Goal: Communication & Community: Answer question/provide support

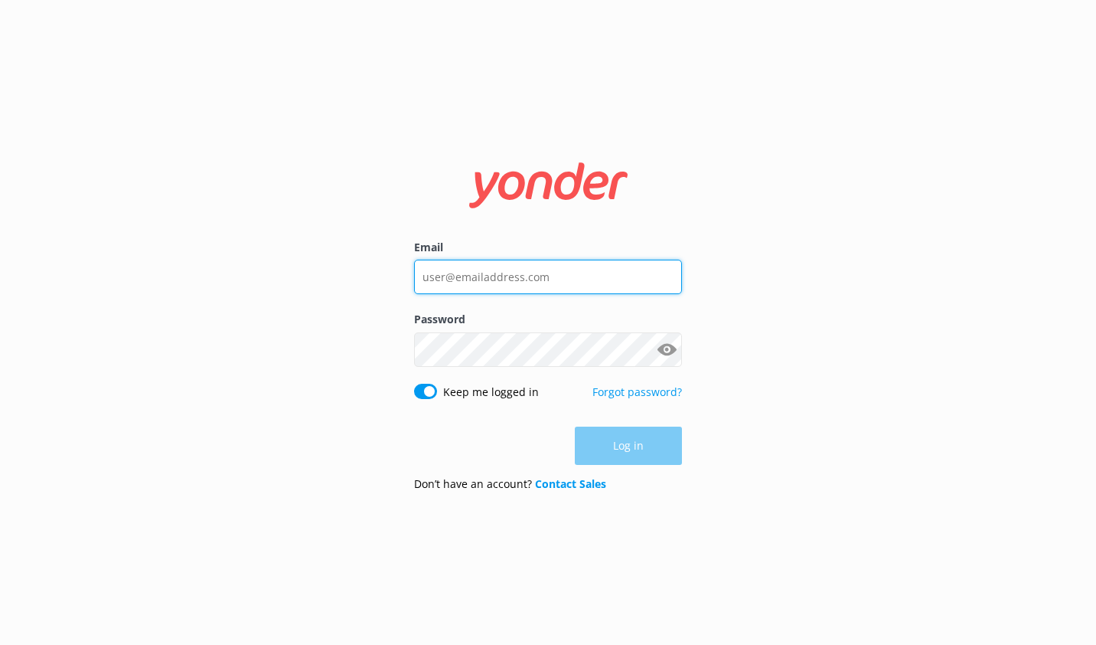
type input "[EMAIL_ADDRESS][DOMAIN_NAME]"
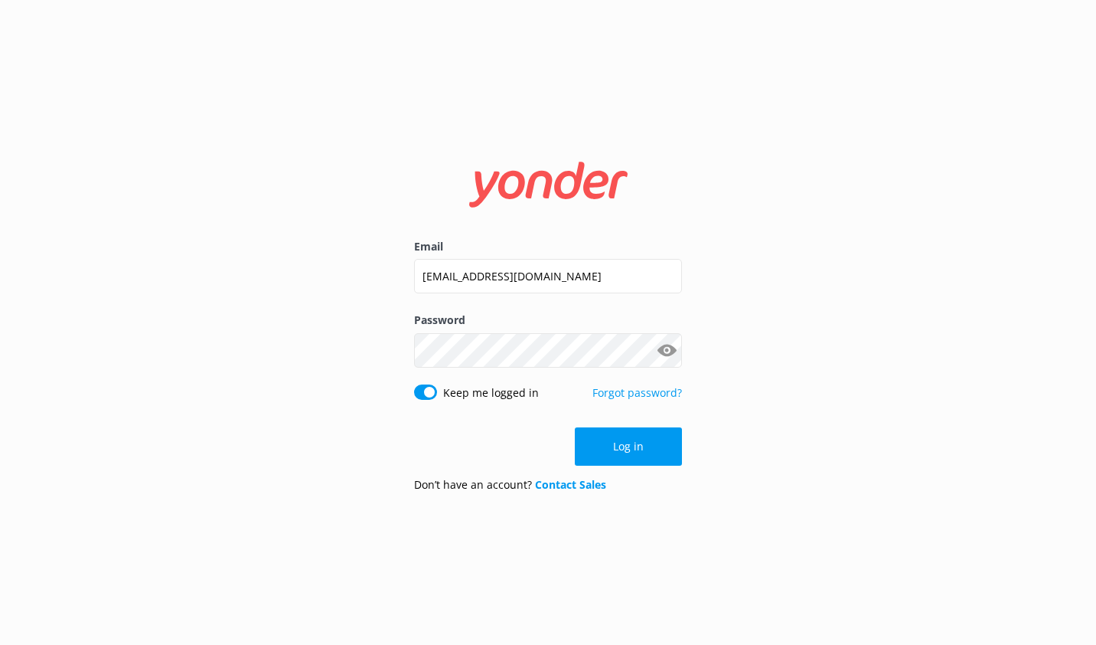
click at [614, 446] on div "Log in" at bounding box center [548, 446] width 268 height 38
click at [614, 446] on button "Log in" at bounding box center [628, 446] width 107 height 38
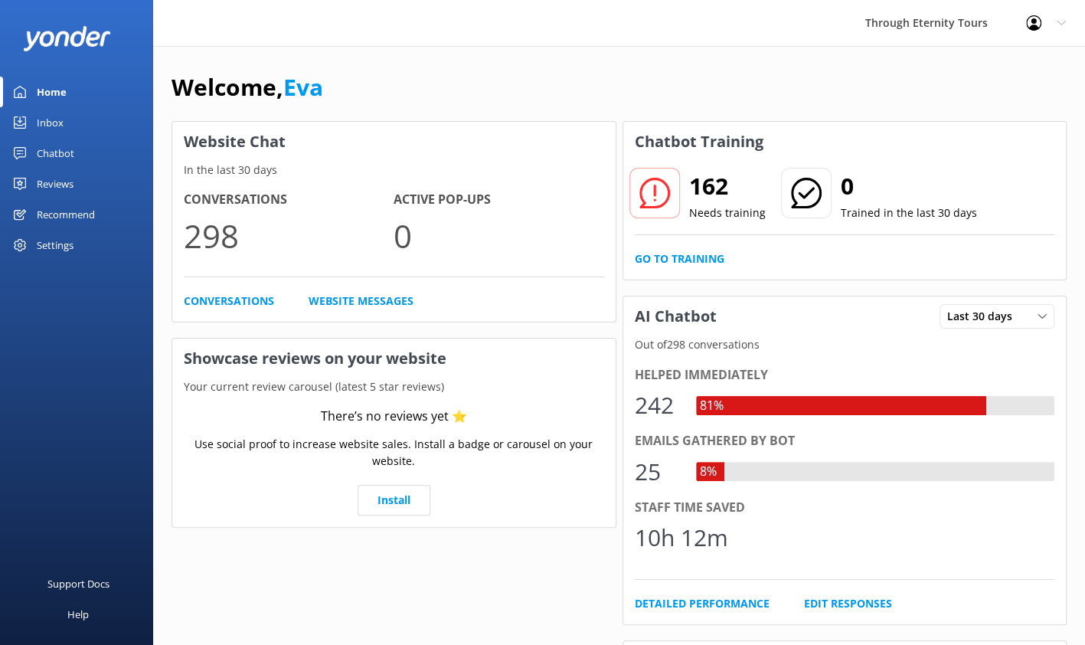
click at [52, 119] on div "Inbox" at bounding box center [50, 122] width 27 height 31
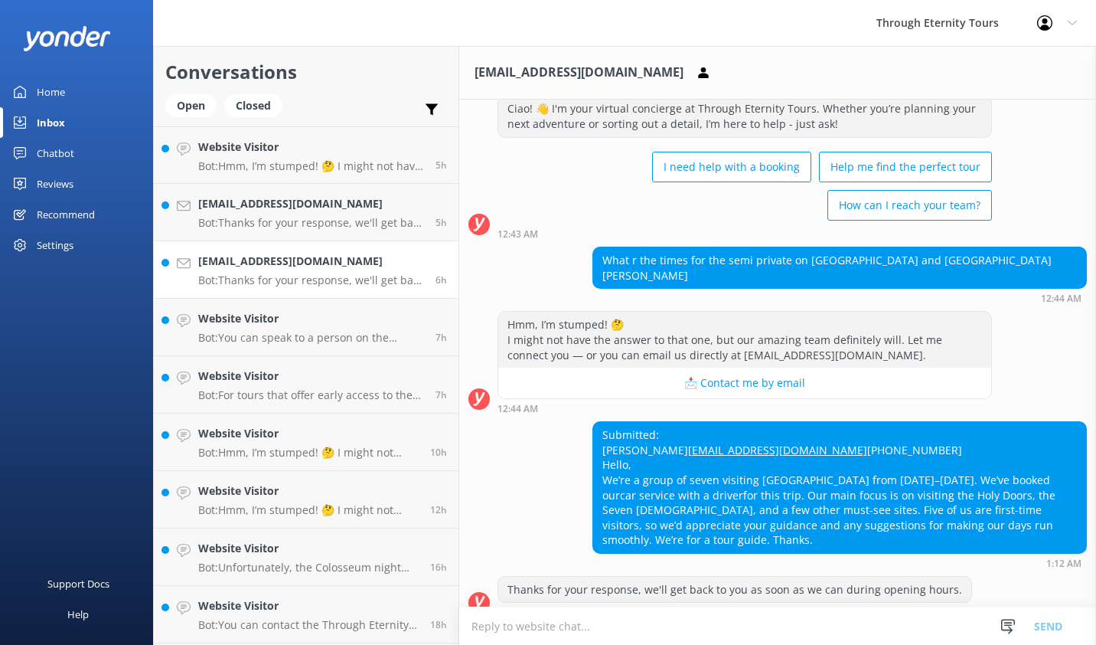
scroll to position [60, 0]
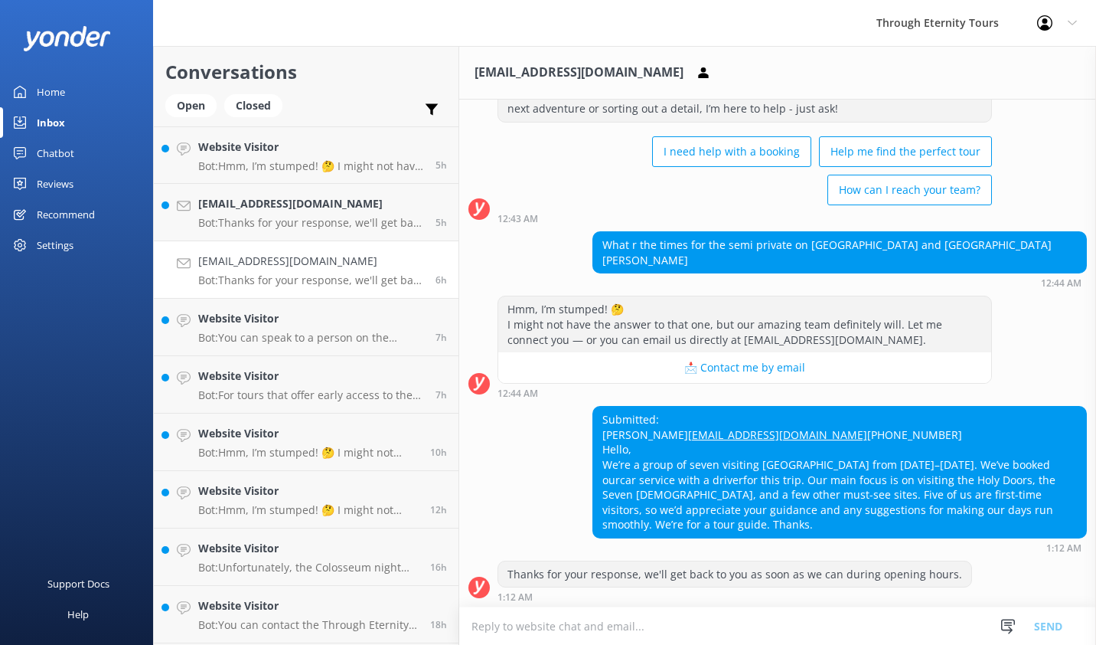
click at [652, 621] on textarea at bounding box center [777, 626] width 637 height 38
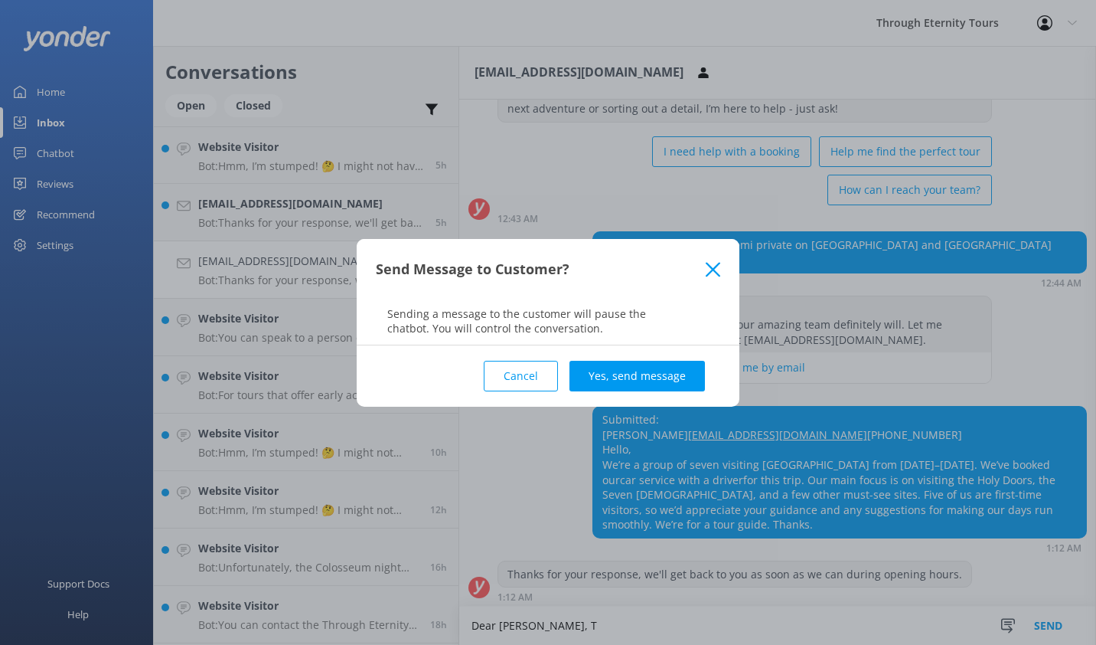
click at [712, 266] on icon at bounding box center [713, 269] width 15 height 15
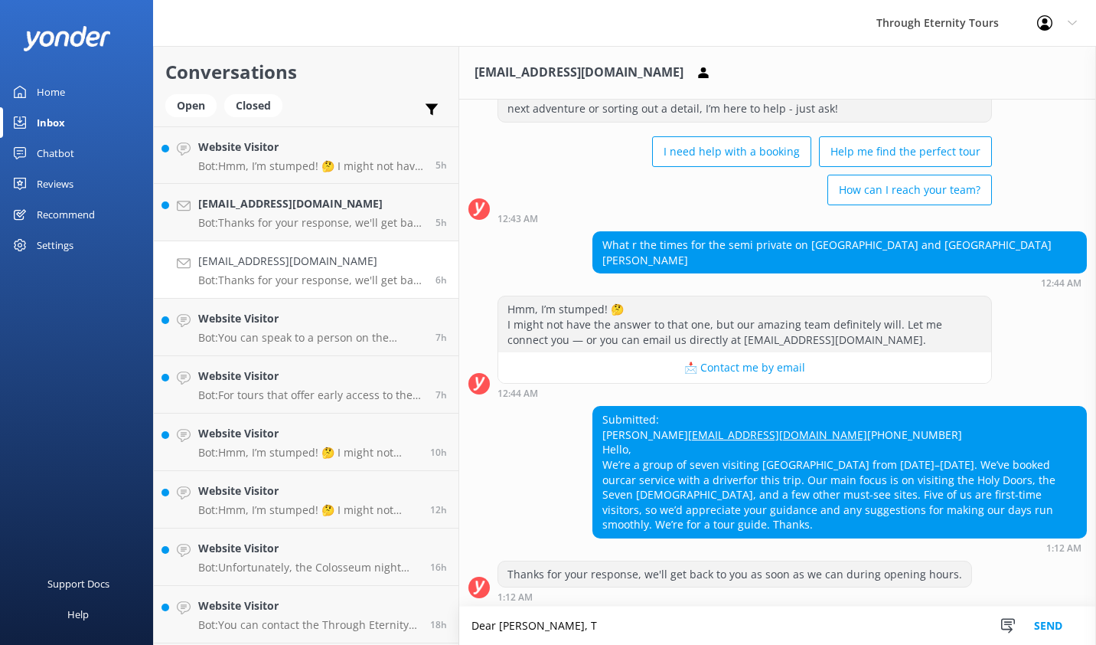
click at [548, 627] on textarea "Dear [PERSON_NAME], T" at bounding box center [777, 625] width 637 height 38
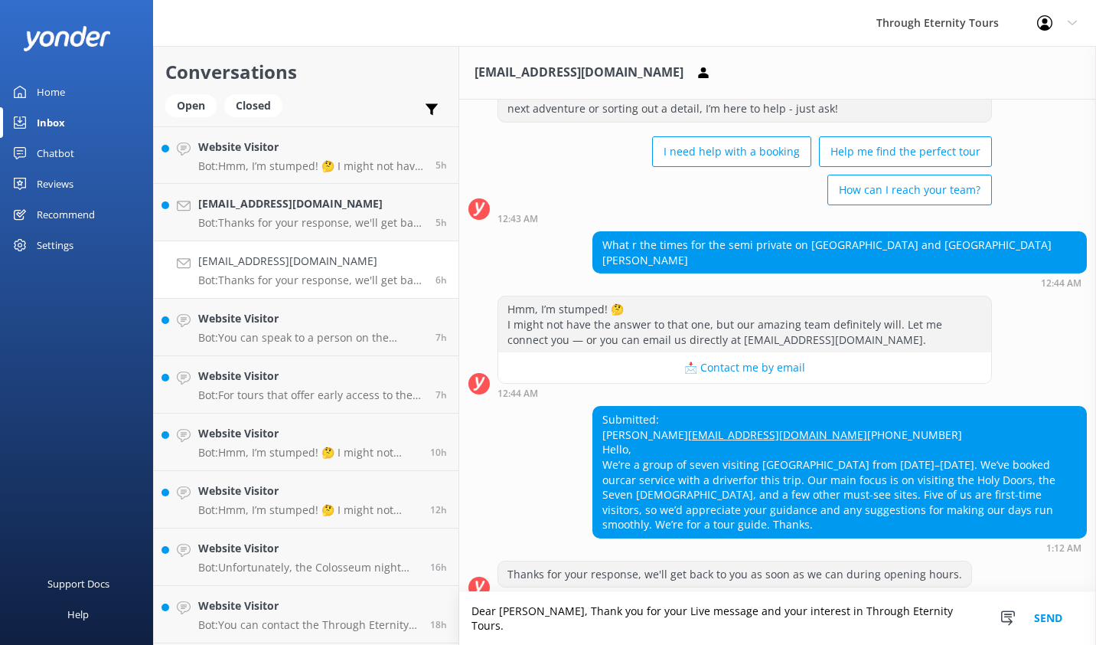
click at [952, 620] on textarea "Dear [PERSON_NAME], Thank you for your Live message and your interest in Throug…" at bounding box center [777, 618] width 637 height 53
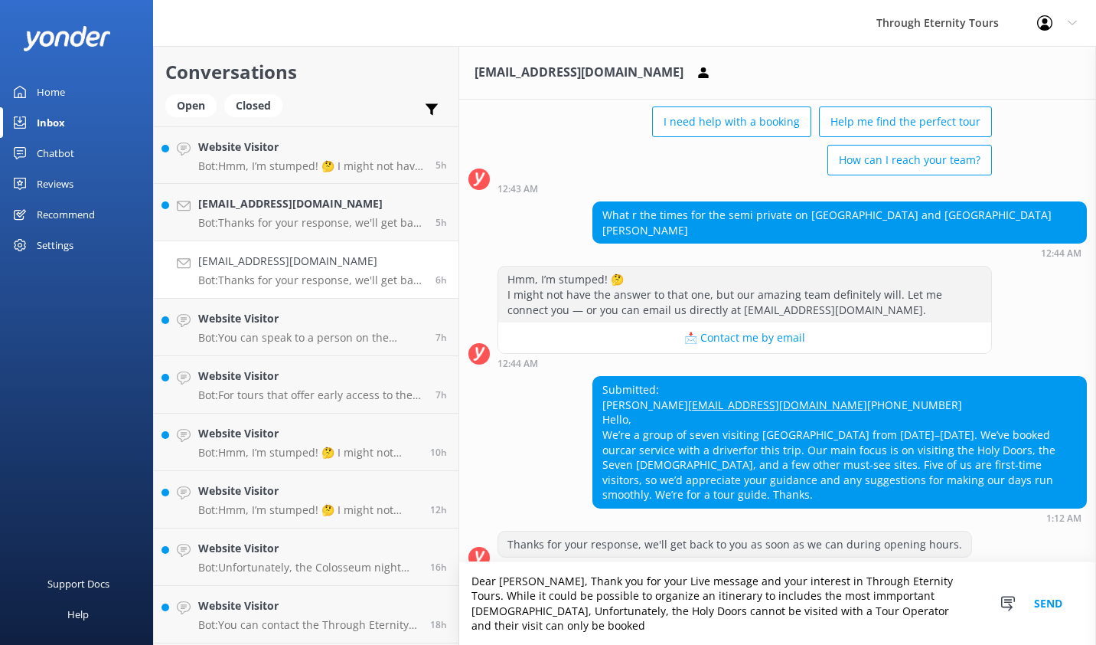
scroll to position [105, 0]
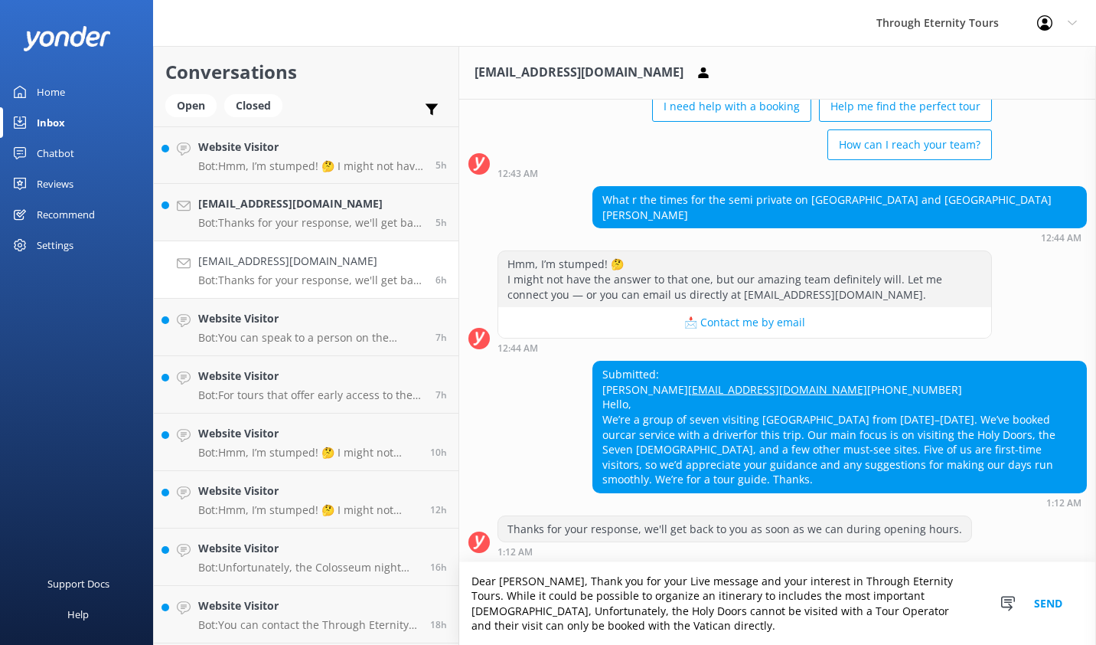
click at [596, 630] on textarea "Dear [PERSON_NAME], Thank you for your Live message and your interest in Throug…" at bounding box center [777, 603] width 637 height 83
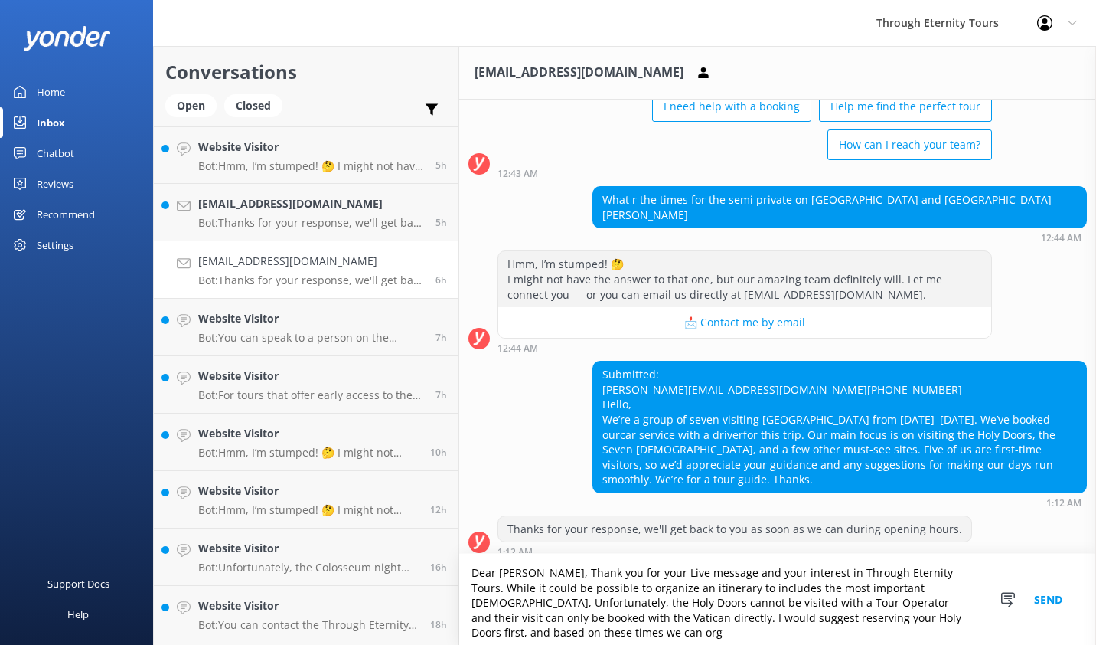
scroll to position [113, 0]
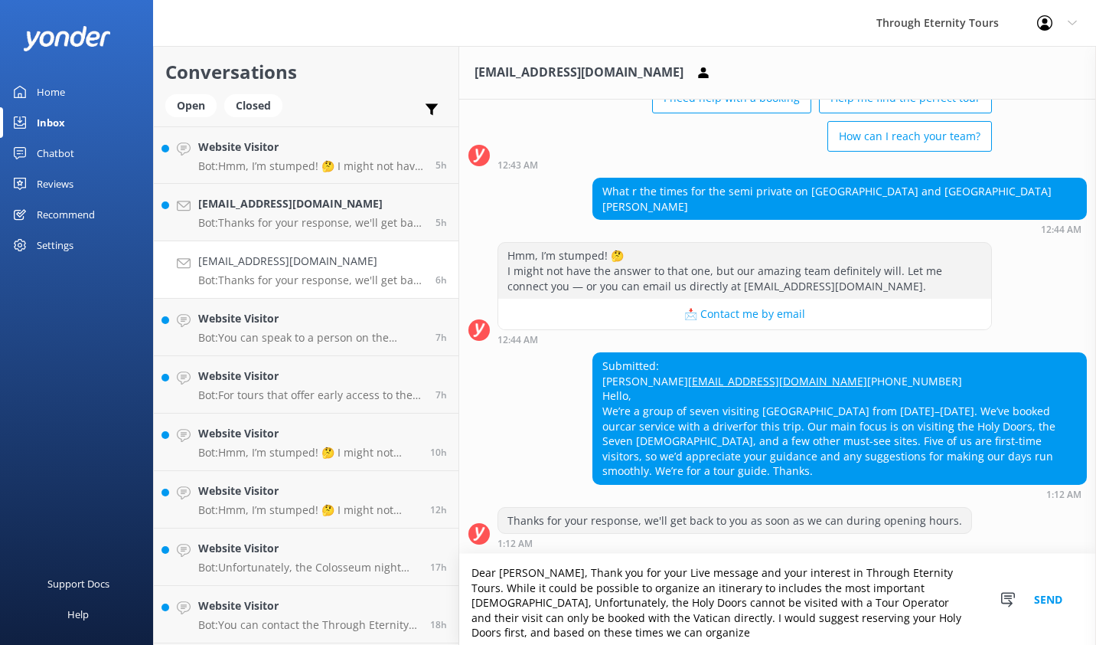
click at [892, 620] on textarea "Dear [PERSON_NAME], Thank you for your Live message and your interest in Throug…" at bounding box center [777, 598] width 637 height 91
click at [602, 635] on textarea "Dear [PERSON_NAME], Thank you for your Live message and your interest in Throug…" at bounding box center [777, 598] width 637 height 91
drag, startPoint x: 743, startPoint y: 632, endPoint x: 762, endPoint y: 630, distance: 20.0
click at [762, 630] on textarea "Dear [PERSON_NAME], Thank you for your Live message and your interest in Throug…" at bounding box center [777, 598] width 637 height 91
drag, startPoint x: 771, startPoint y: 630, endPoint x: 739, endPoint y: 629, distance: 32.2
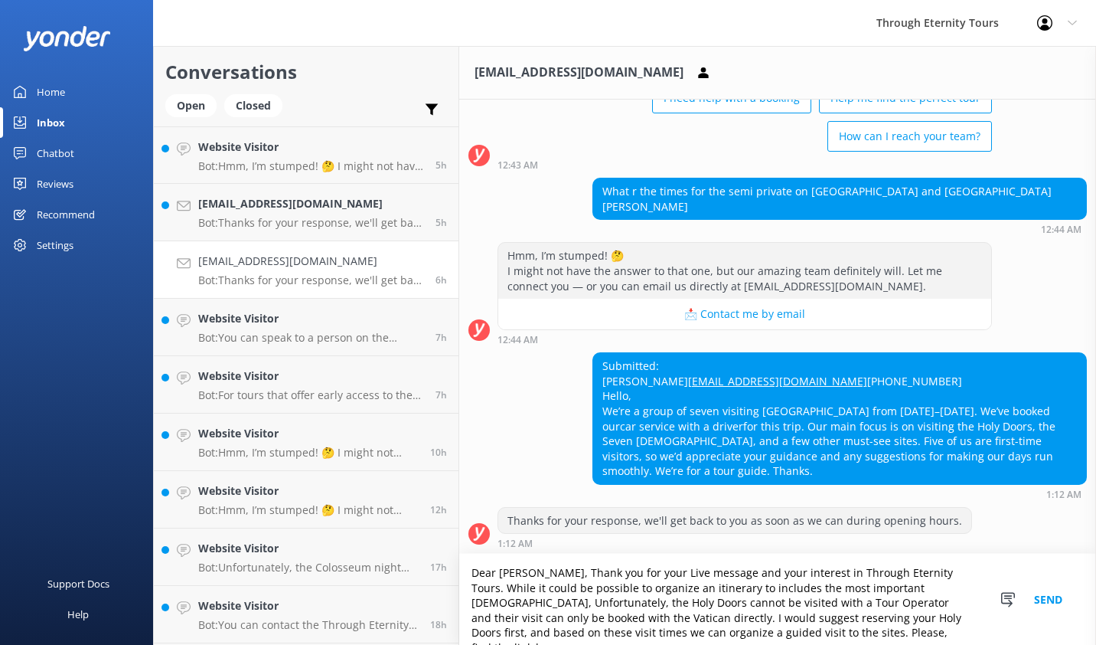
click at [739, 629] on textarea "Dear [PERSON_NAME], Thank you for your Live message and your interest in Throug…" at bounding box center [777, 598] width 637 height 91
click at [888, 625] on textarea "Dear [PERSON_NAME], Thank you for your Live message and your interest in Throug…" at bounding box center [777, 598] width 637 height 91
paste textarea "[URL][DOMAIN_NAME][PERSON_NAME]"
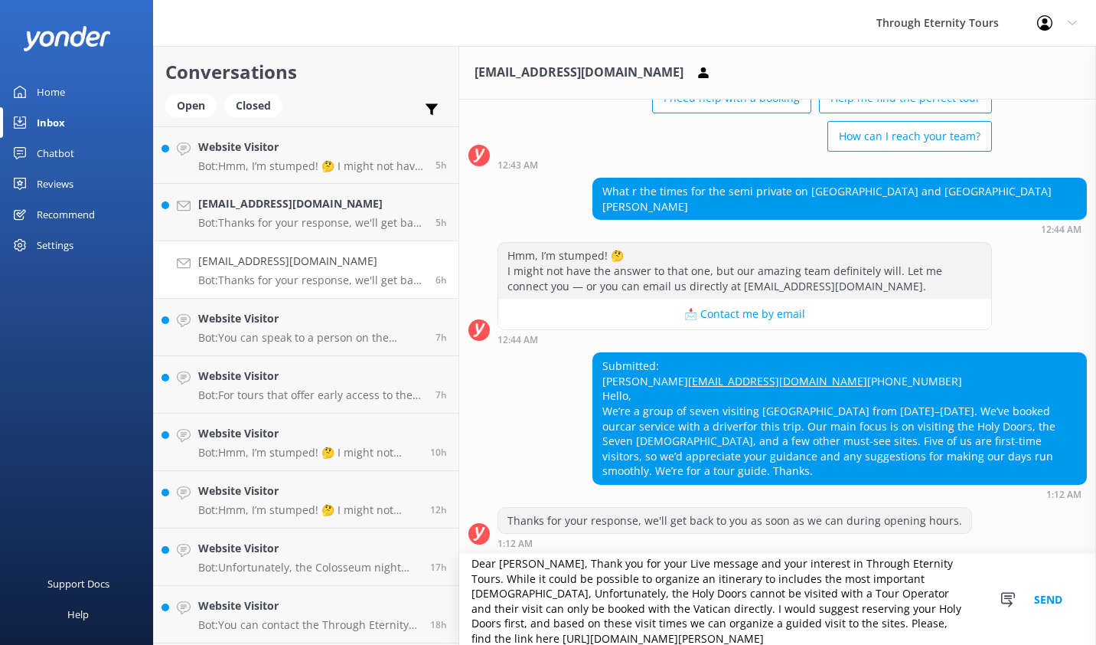
click at [820, 619] on textarea "Dear [PERSON_NAME], Thank you for your Live message and your interest in Throug…" at bounding box center [777, 598] width 637 height 91
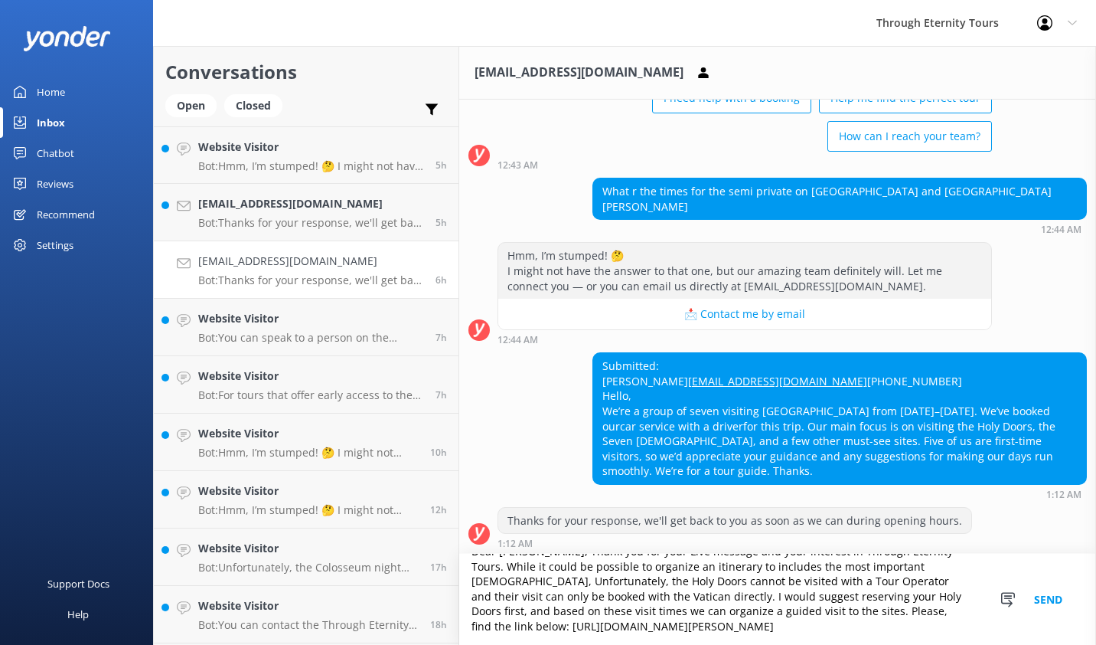
click at [807, 629] on textarea "Dear [PERSON_NAME], Thank you for your Live message and your interest in Throug…" at bounding box center [777, 598] width 637 height 91
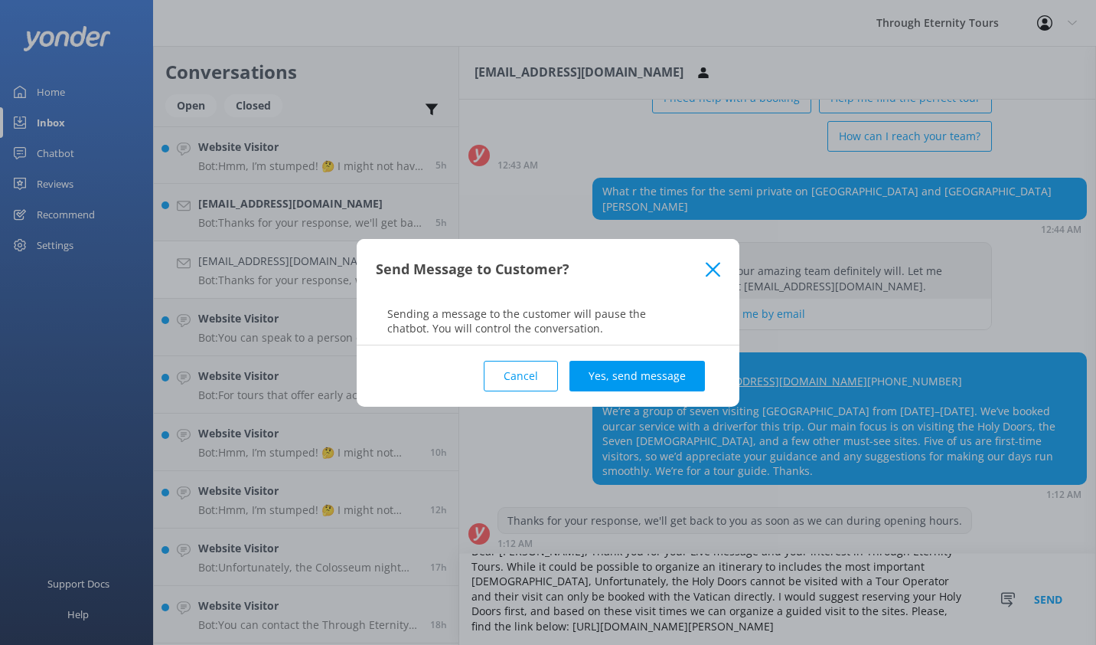
click at [713, 258] on div "Send Message to Customer?" at bounding box center [548, 269] width 383 height 61
click at [713, 268] on use at bounding box center [713, 269] width 15 height 15
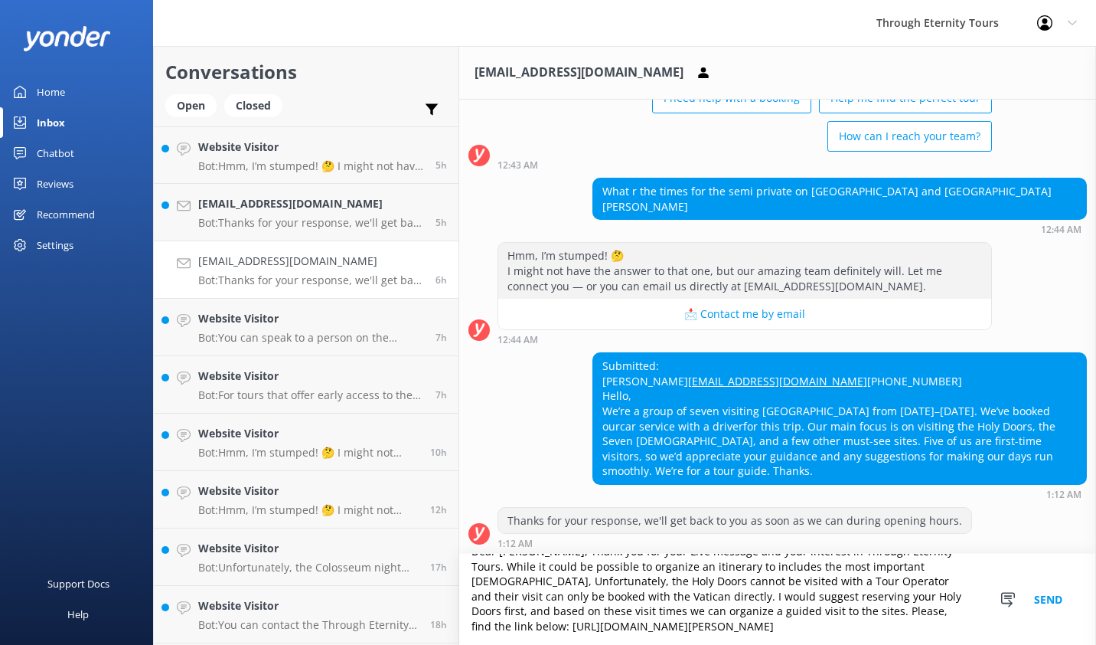
click at [795, 625] on textarea "Dear [PERSON_NAME], Thank you for your Live message and your interest in Throug…" at bounding box center [777, 598] width 637 height 91
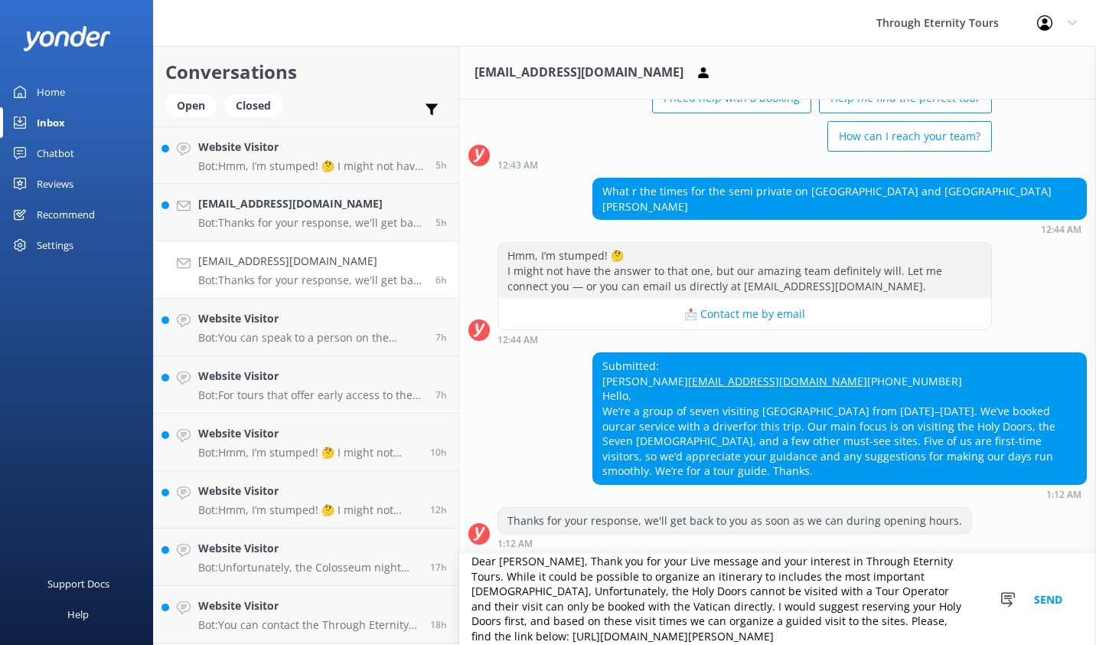
scroll to position [10, 0]
click at [946, 611] on textarea "Dear [PERSON_NAME], Thank you for your Live message and your interest in Throug…" at bounding box center [777, 598] width 637 height 91
click at [792, 623] on textarea "Dear [PERSON_NAME], Thank you for your Live message and your interest in Throug…" at bounding box center [777, 598] width 637 height 91
click at [641, 625] on textarea "Dear [PERSON_NAME], Thank you for your Live message and your interest in Throug…" at bounding box center [777, 598] width 637 height 91
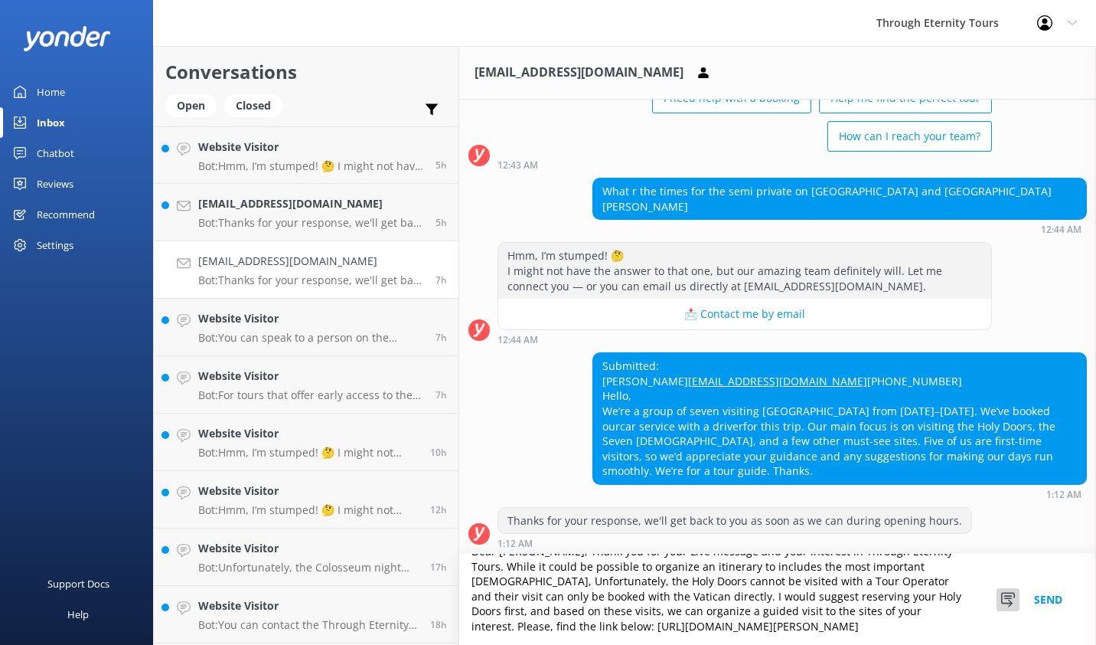
type textarea "Dear [PERSON_NAME], Thank you for your Live message and your interest in Throug…"
click at [1004, 597] on use at bounding box center [1008, 599] width 14 height 15
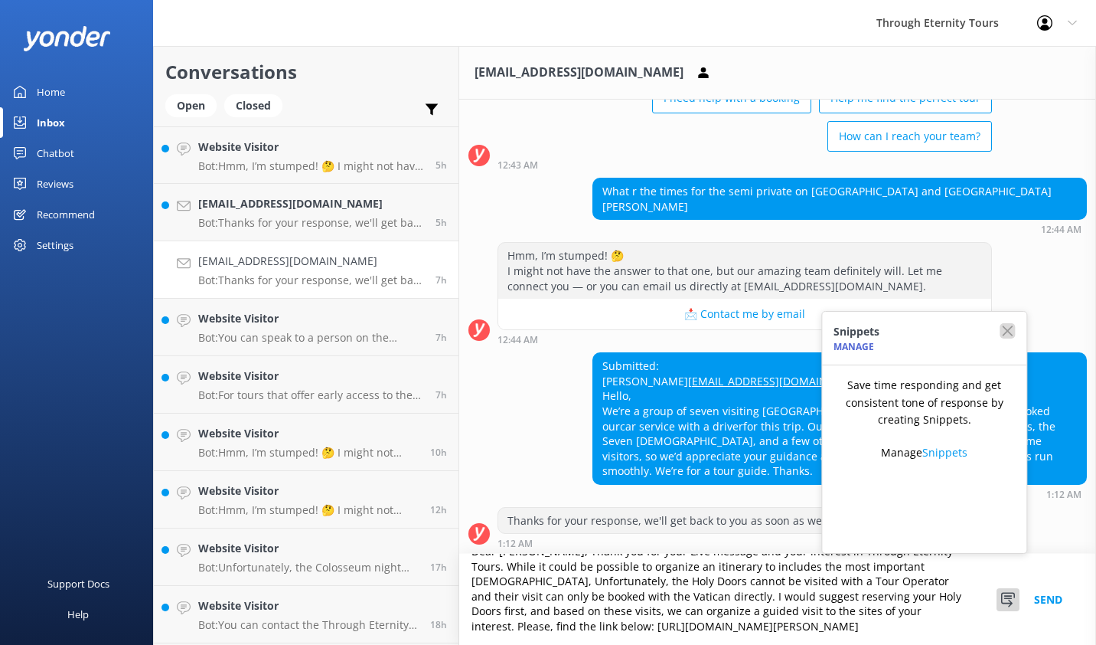
click at [1004, 328] on icon "button" at bounding box center [1007, 330] width 15 height 15
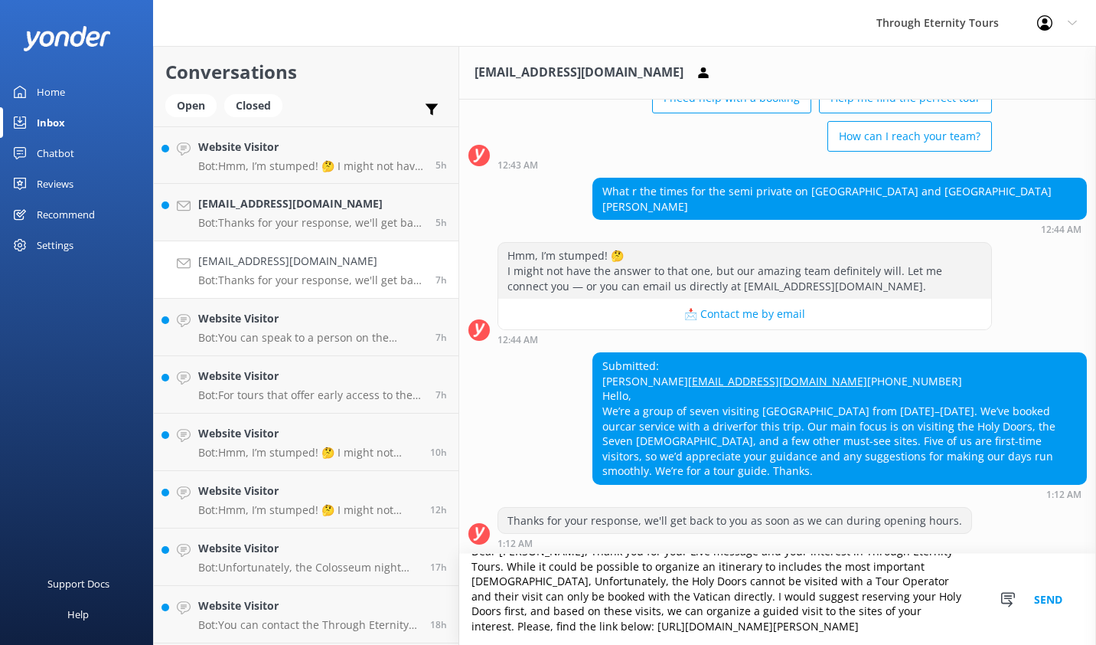
click at [1043, 597] on button "Send" at bounding box center [1048, 598] width 57 height 91
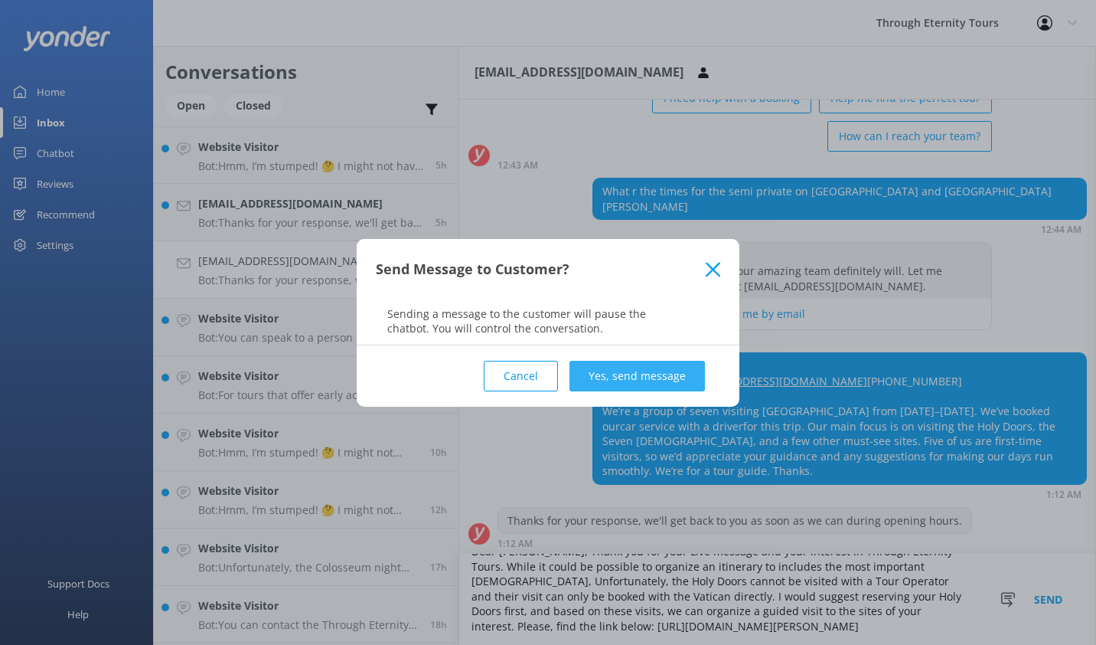
click at [654, 383] on button "Yes, send message" at bounding box center [637, 376] width 135 height 31
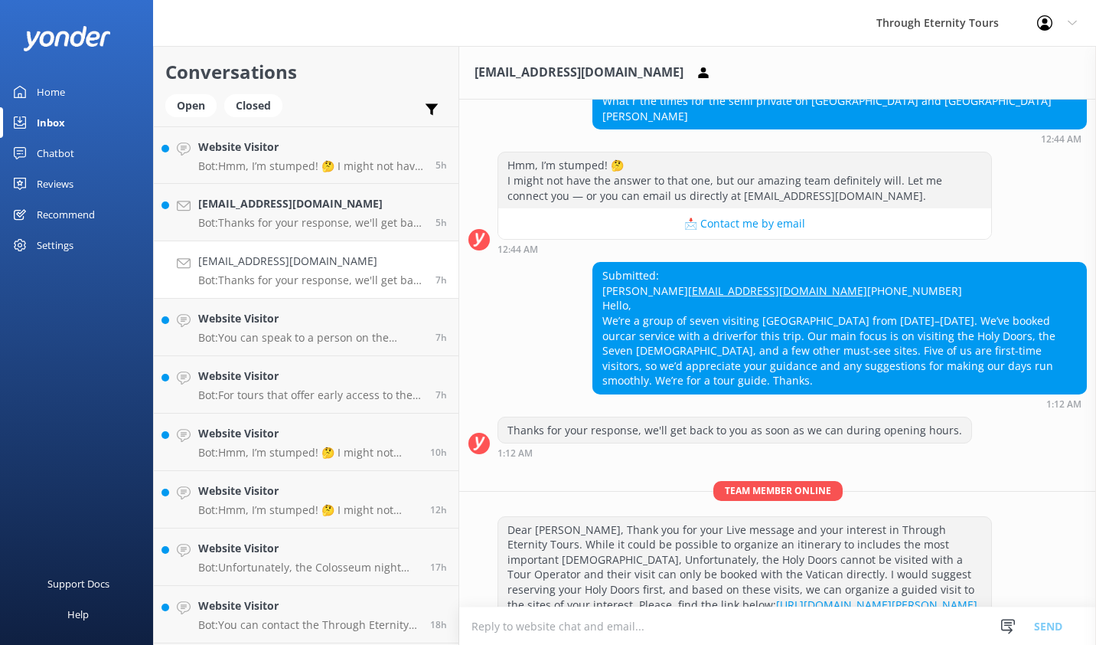
scroll to position [233, 0]
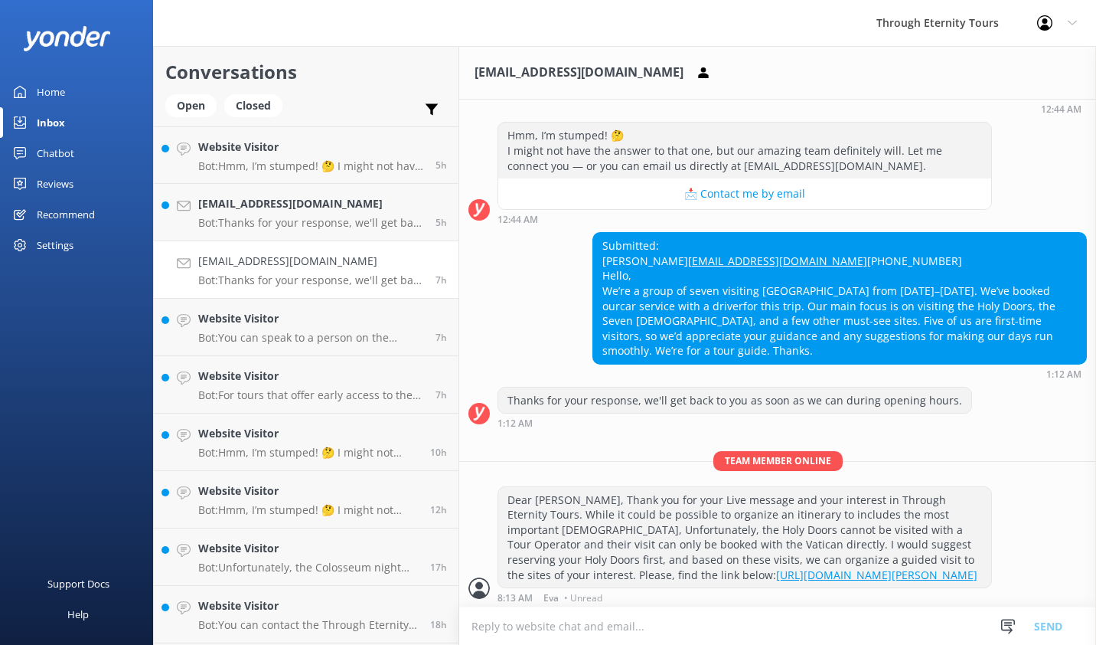
click at [590, 625] on textarea at bounding box center [777, 626] width 637 height 38
type textarea "P"
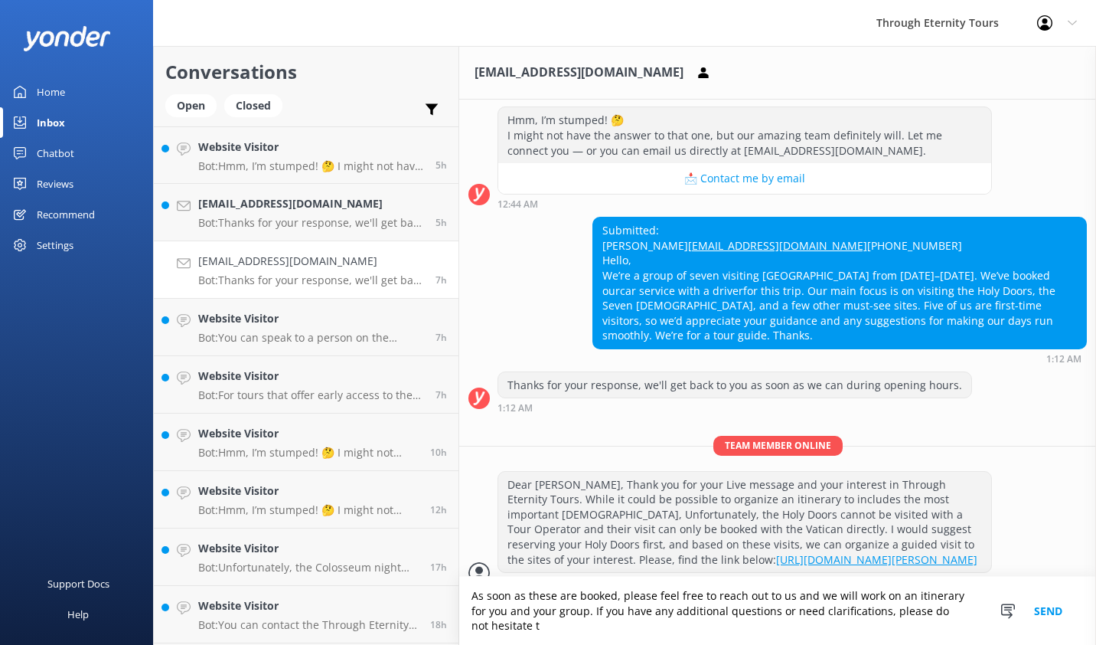
scroll to position [263, 0]
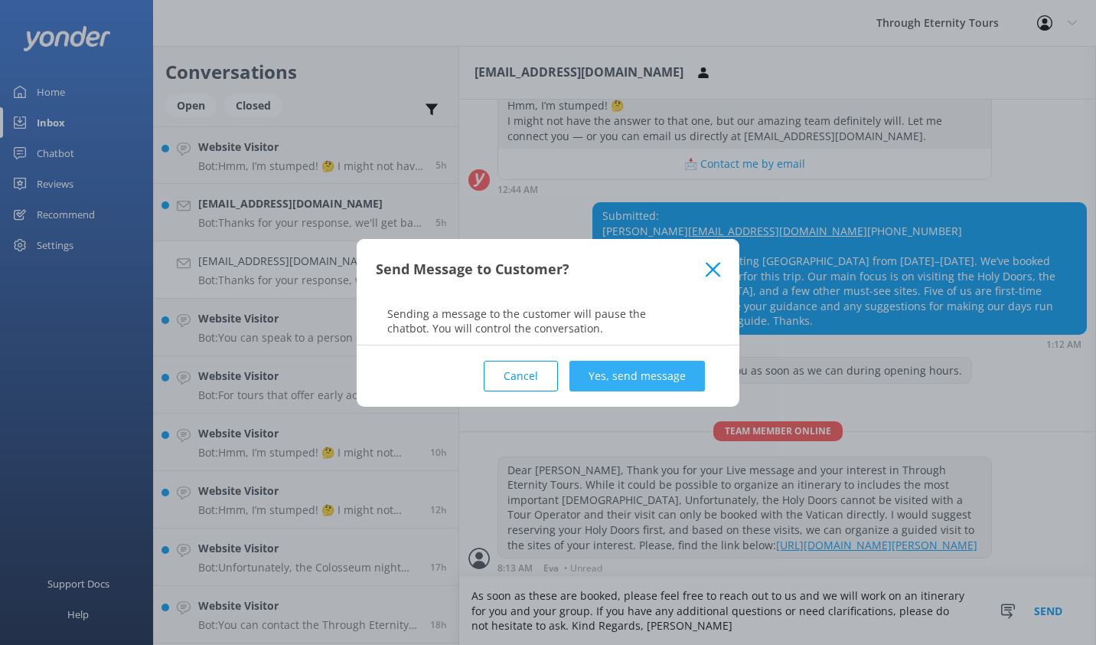
type textarea "As soon as these are booked, please feel free to reach out to us and we will wo…"
click at [646, 378] on button "Yes, send message" at bounding box center [637, 376] width 135 height 31
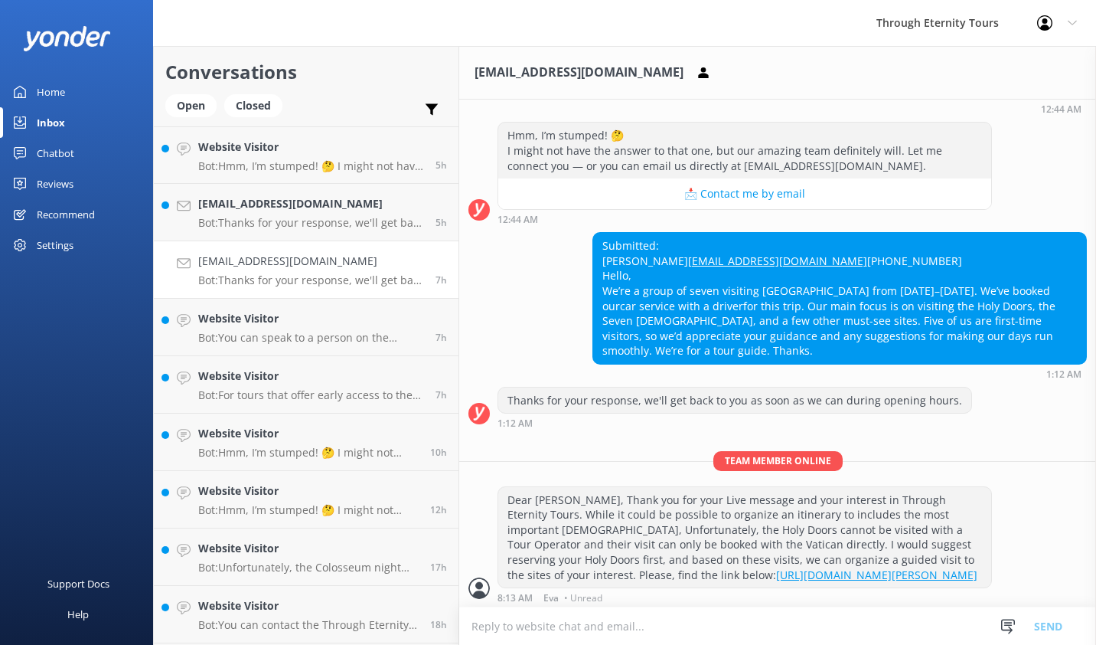
scroll to position [312, 0]
